Goal: Check status: Check status

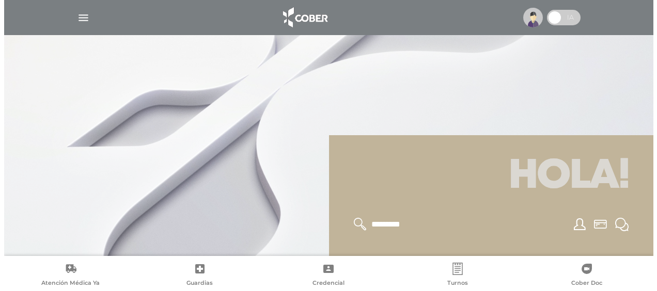
scroll to position [124, 0]
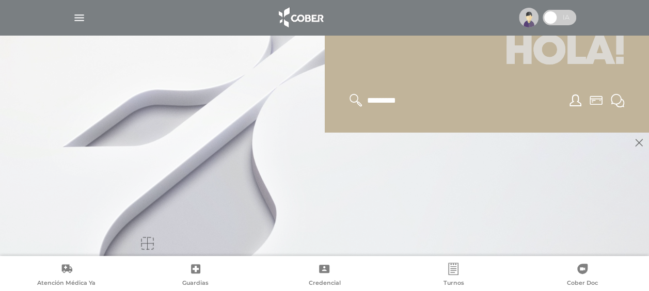
click at [516, 114] on div at bounding box center [487, 101] width 300 height 38
click at [640, 143] on polygon at bounding box center [640, 143] width 8 height 8
click at [71, 16] on div at bounding box center [324, 17] width 529 height 25
click at [75, 15] on img "button" at bounding box center [79, 17] width 13 height 13
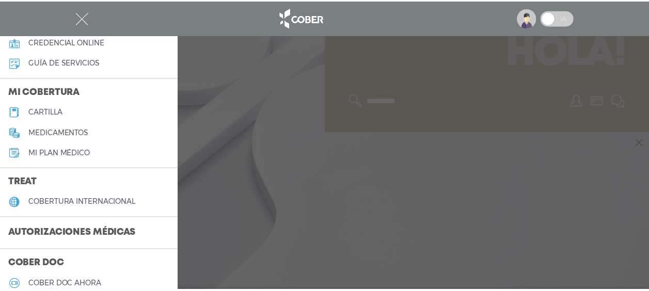
scroll to position [117, 0]
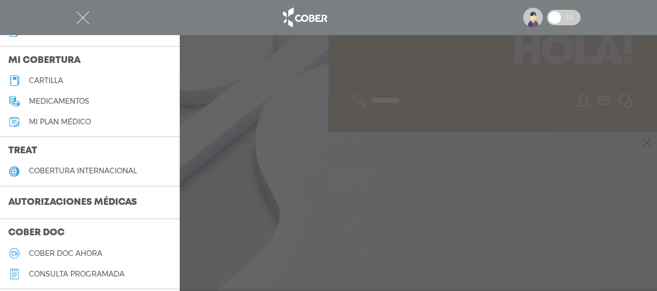
click at [104, 198] on h3 "Autorizaciones médicas" at bounding box center [72, 203] width 145 height 20
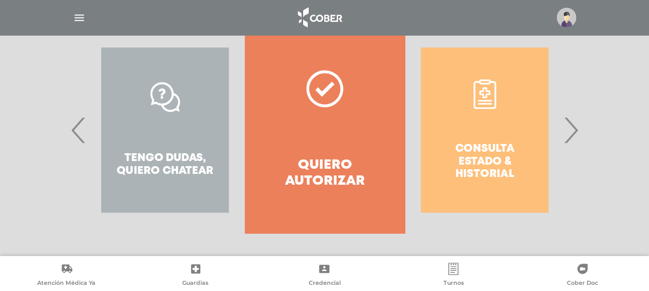
scroll to position [227, 0]
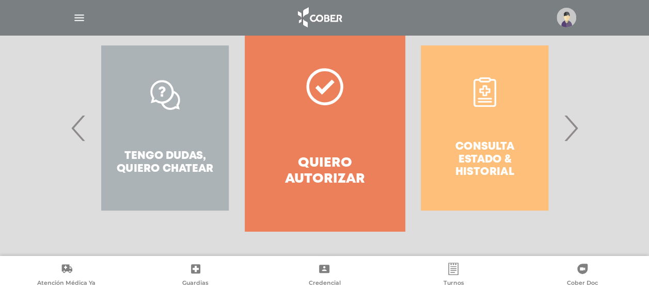
click at [492, 159] on div "Consulta estado & historial" at bounding box center [485, 128] width 160 height 207
